Goal: Transaction & Acquisition: Purchase product/service

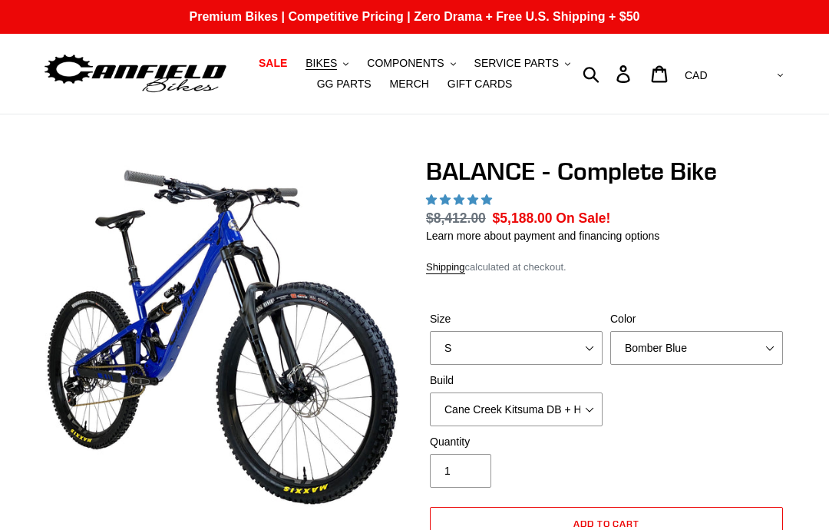
click at [198, 495] on img at bounding box center [222, 337] width 355 height 355
select select "highest-rating"
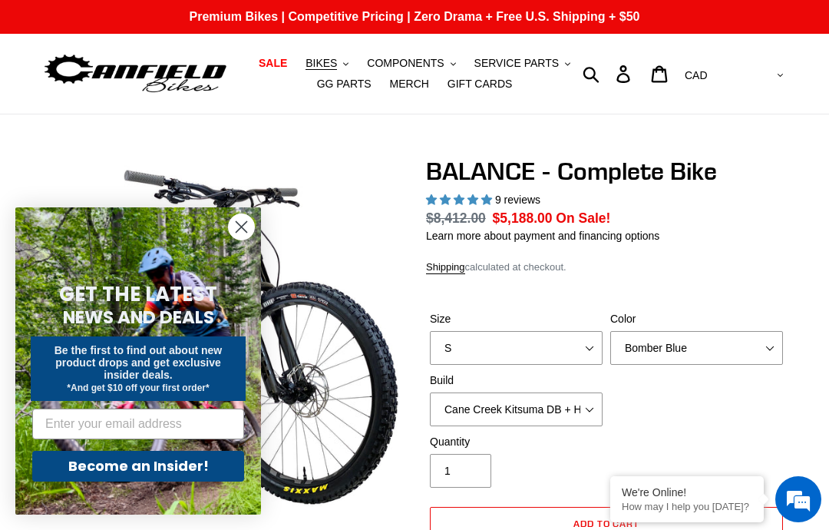
click at [199, 503] on form "GET THE LATEST NEWS AND DEALS Be the first to find out about new product drops …" at bounding box center [138, 360] width 246 height 307
click at [198, 502] on div "GET THE LATEST NEWS AND DEALS Be the first to find out about new product drops …" at bounding box center [138, 380] width 215 height 269
click at [199, 502] on div "GET THE LATEST NEWS AND DEALS Be the first to find out about new product drops …" at bounding box center [138, 380] width 215 height 269
click at [198, 501] on div "GET THE LATEST NEWS AND DEALS Be the first to find out about new product drops …" at bounding box center [138, 380] width 215 height 269
click at [198, 500] on div "GET THE LATEST NEWS AND DEALS Be the first to find out about new product drops …" at bounding box center [138, 380] width 215 height 269
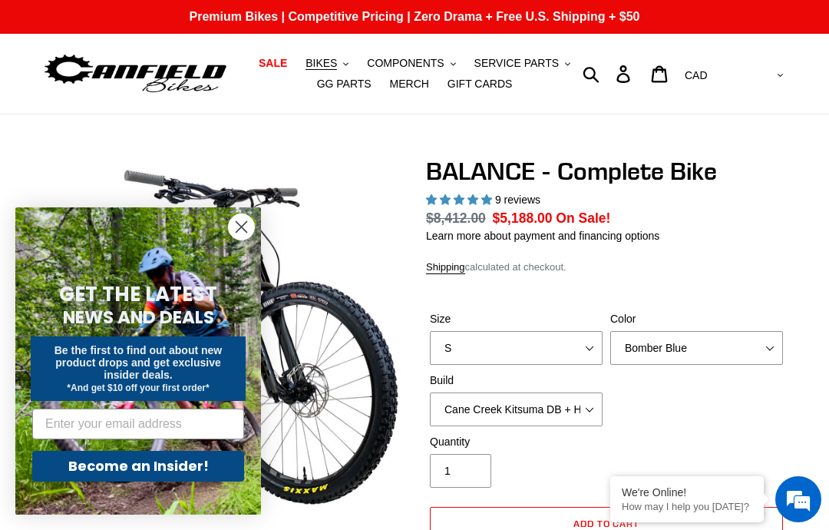
click at [199, 500] on div "GET THE LATEST NEWS AND DEALS Be the first to find out about new product drops …" at bounding box center [138, 380] width 215 height 269
